Goal: Information Seeking & Learning: Find specific page/section

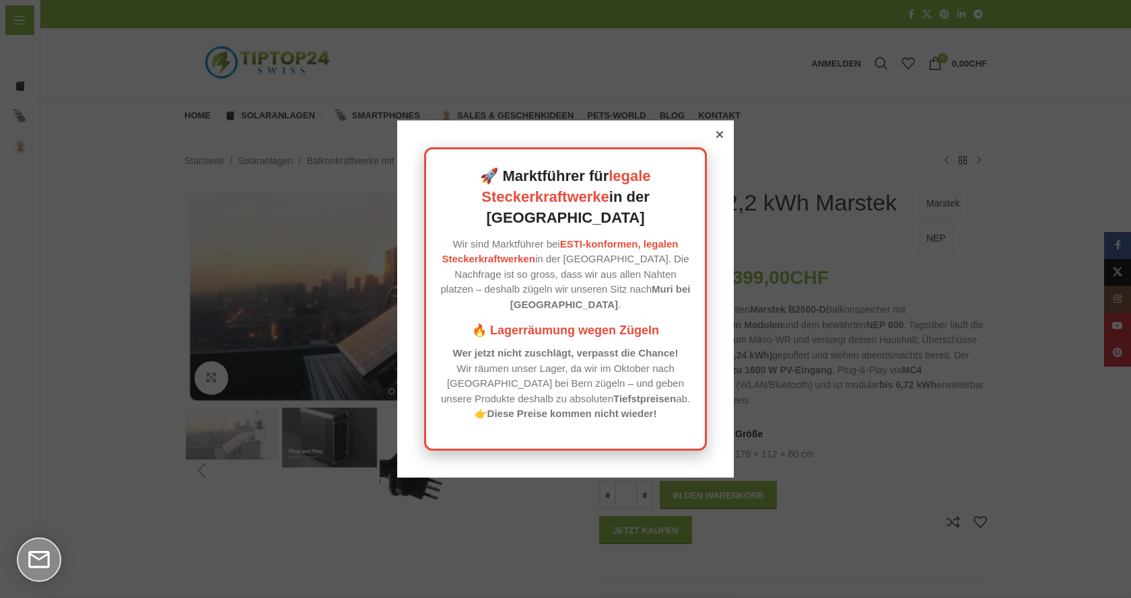
click at [717, 138] on icon at bounding box center [719, 134] width 7 height 7
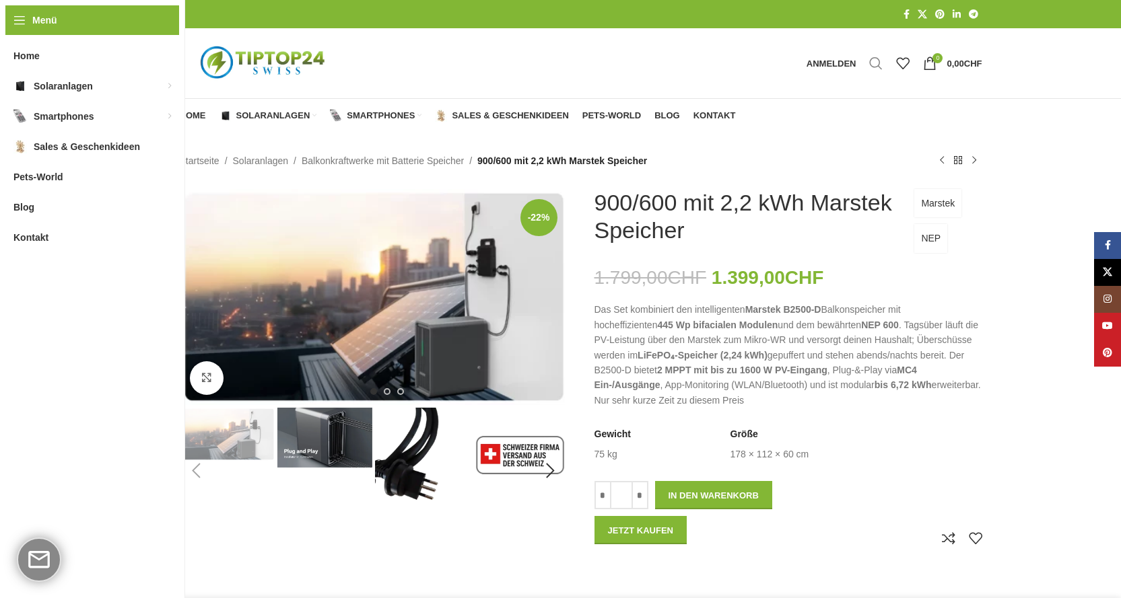
click at [877, 61] on span "Suche" at bounding box center [875, 63] width 13 height 13
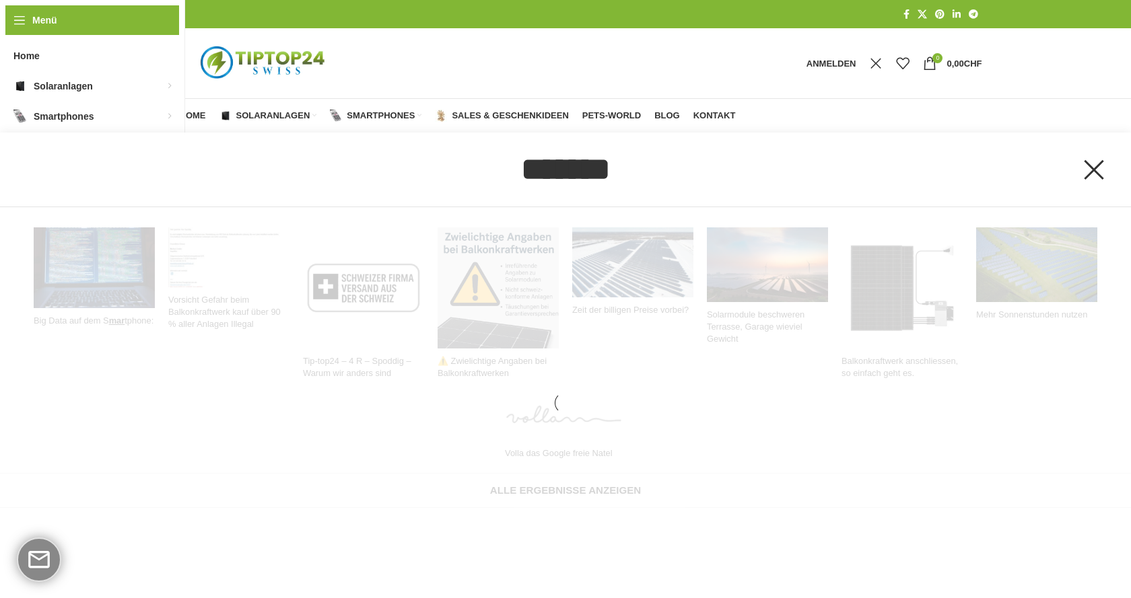
type input "*******"
click button "Suche" at bounding box center [0, 0] width 0 height 0
